Goal: Task Accomplishment & Management: Manage account settings

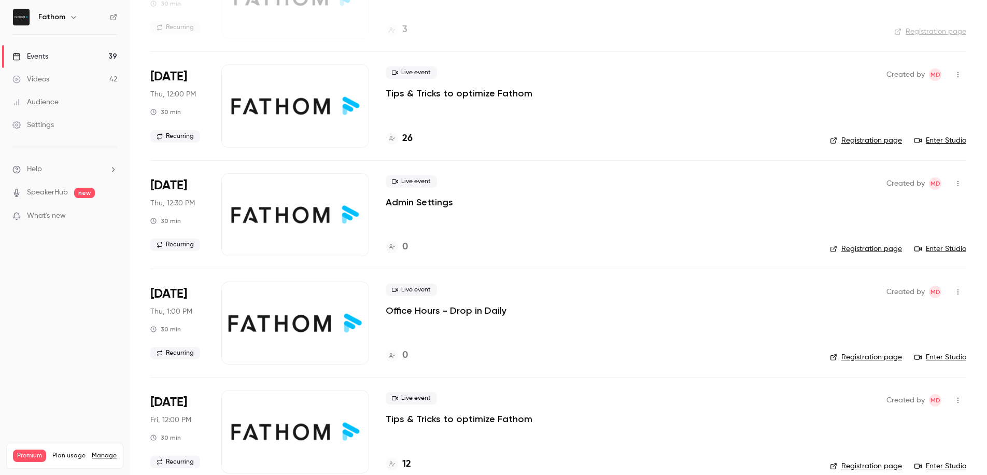
scroll to position [131, 0]
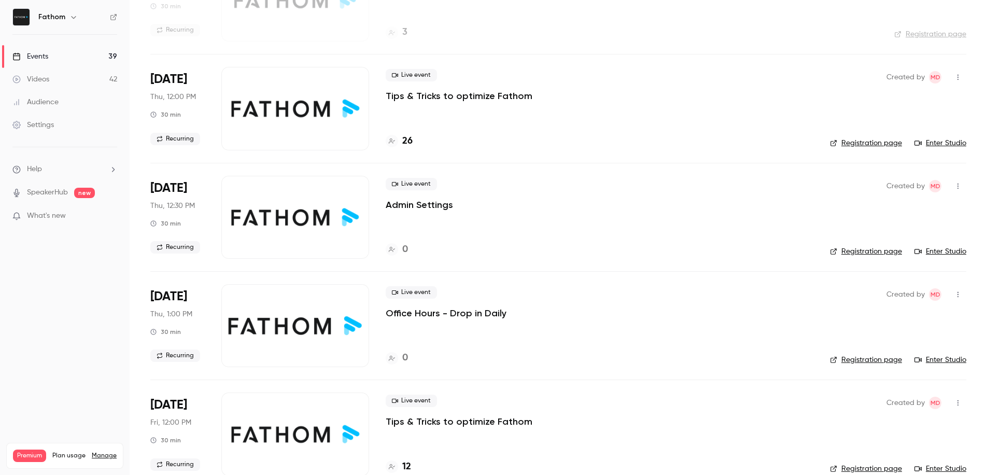
click at [954, 187] on icon "button" at bounding box center [958, 186] width 8 height 7
click at [895, 295] on div "Cancel event" at bounding box center [910, 293] width 79 height 10
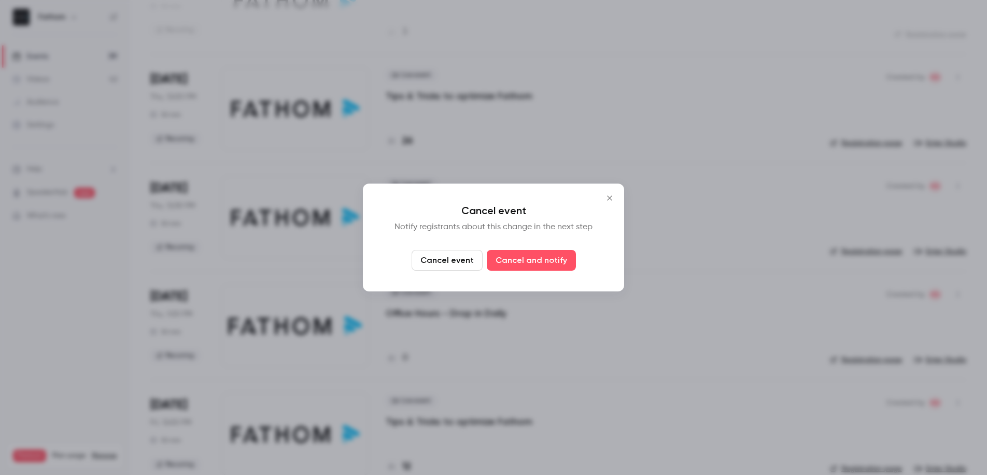
click at [461, 263] on button "Cancel event" at bounding box center [447, 260] width 71 height 21
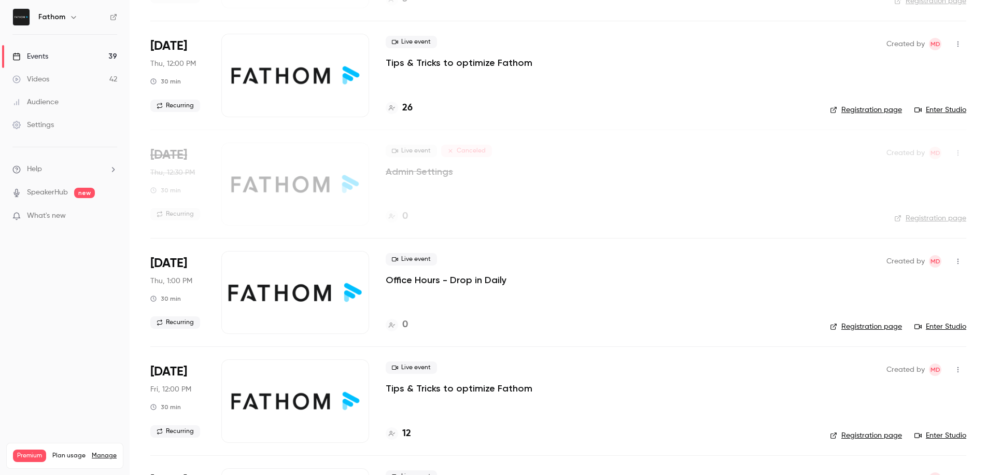
scroll to position [179, 0]
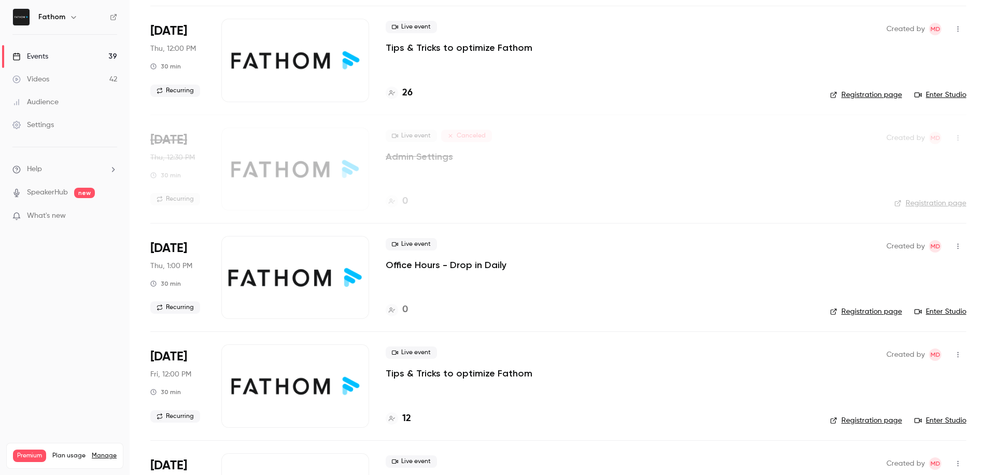
click at [954, 248] on icon "button" at bounding box center [958, 246] width 8 height 7
click at [888, 354] on div "Cancel event" at bounding box center [910, 353] width 79 height 10
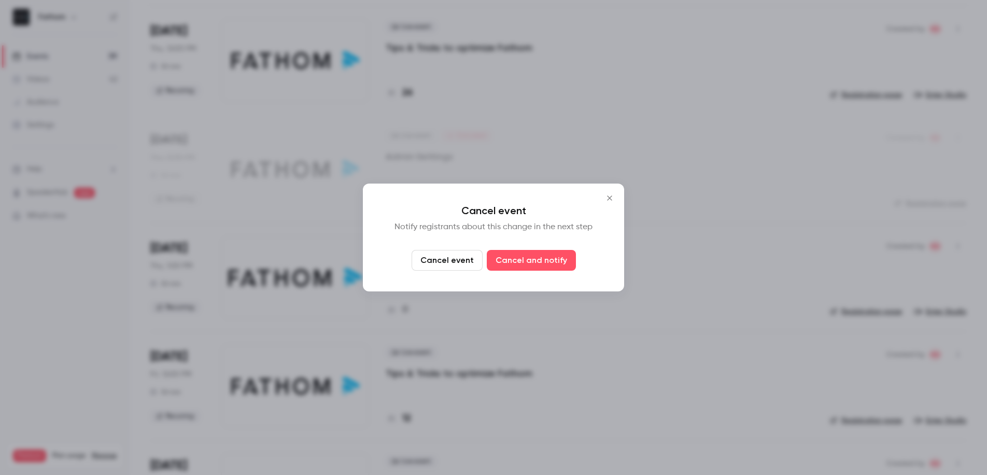
click at [453, 265] on button "Cancel event" at bounding box center [447, 260] width 71 height 21
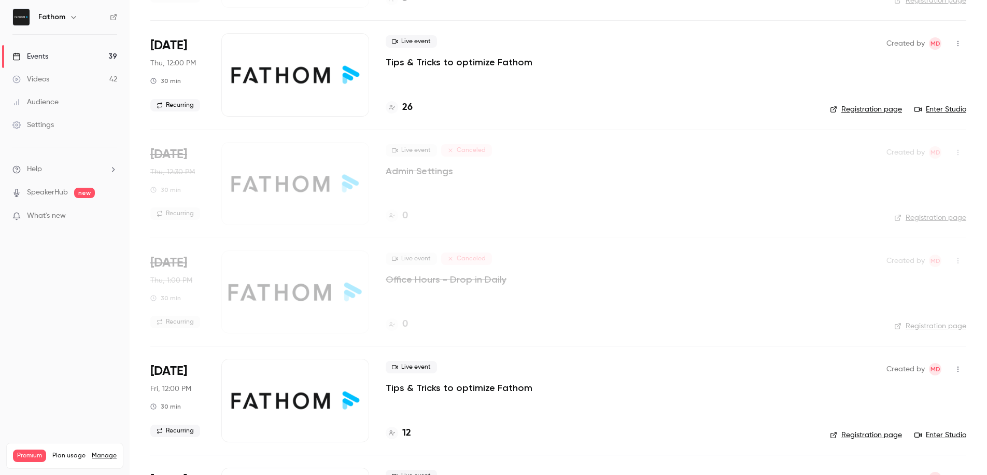
scroll to position [164, 0]
